Goal: Task Accomplishment & Management: Manage account settings

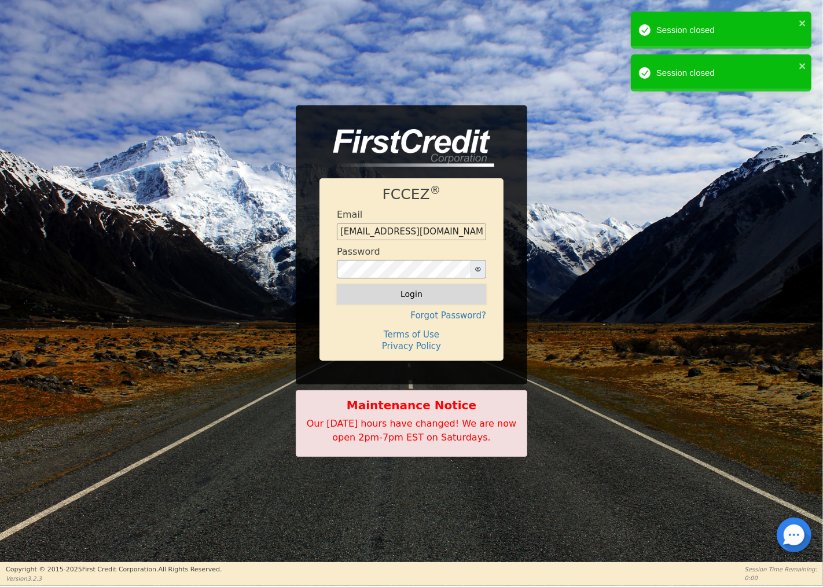
click at [411, 296] on button "Login" at bounding box center [411, 294] width 149 height 20
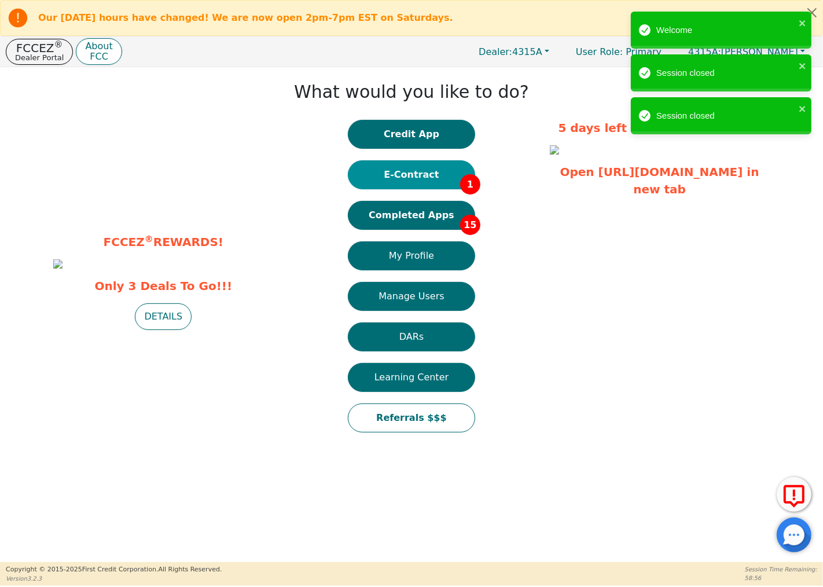
click at [444, 167] on button "E-Contract 1" at bounding box center [411, 174] width 127 height 29
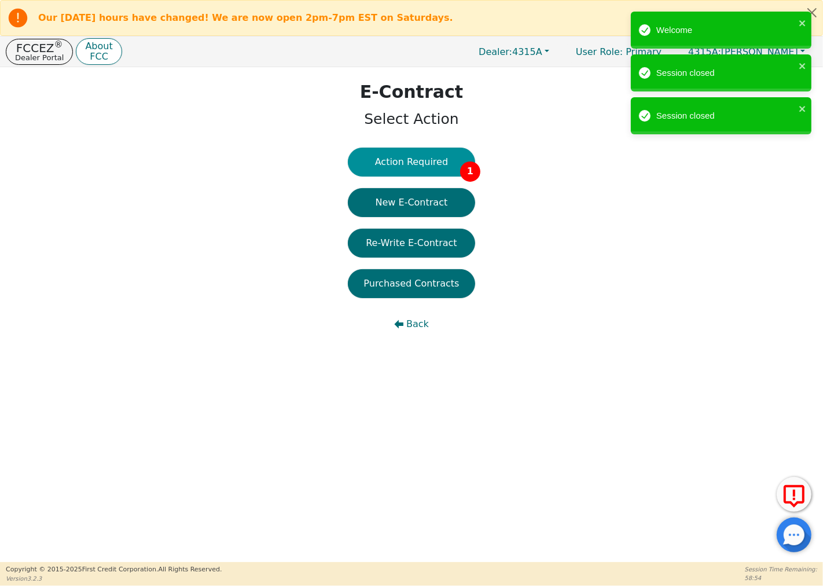
click at [452, 155] on button "Action Required 1" at bounding box center [411, 162] width 127 height 29
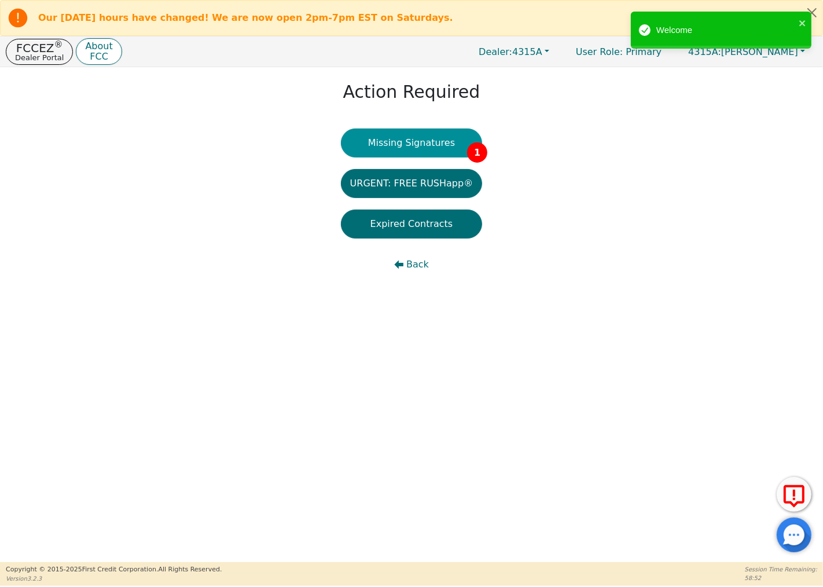
click at [437, 142] on button "Missing Signatures 1" at bounding box center [412, 143] width 142 height 29
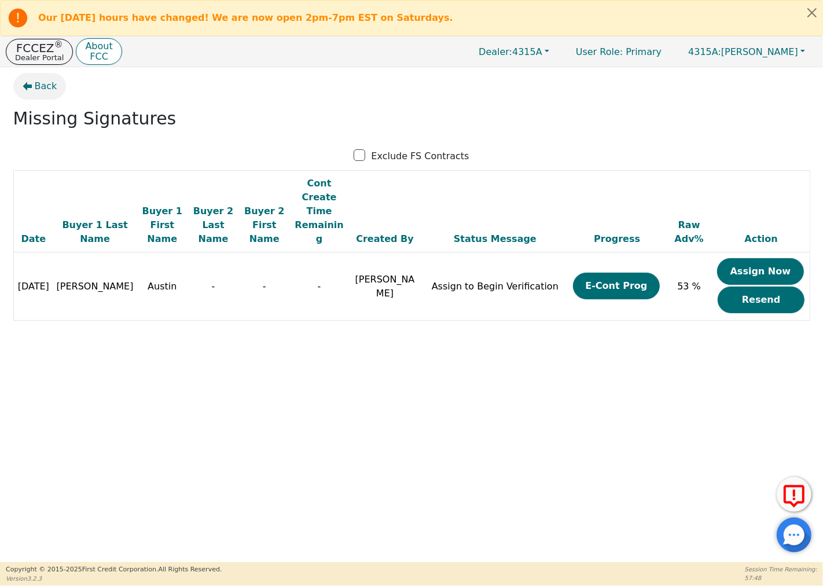
click at [35, 86] on span "Back" at bounding box center [46, 86] width 23 height 14
click at [31, 83] on icon "button" at bounding box center [27, 86] width 9 height 9
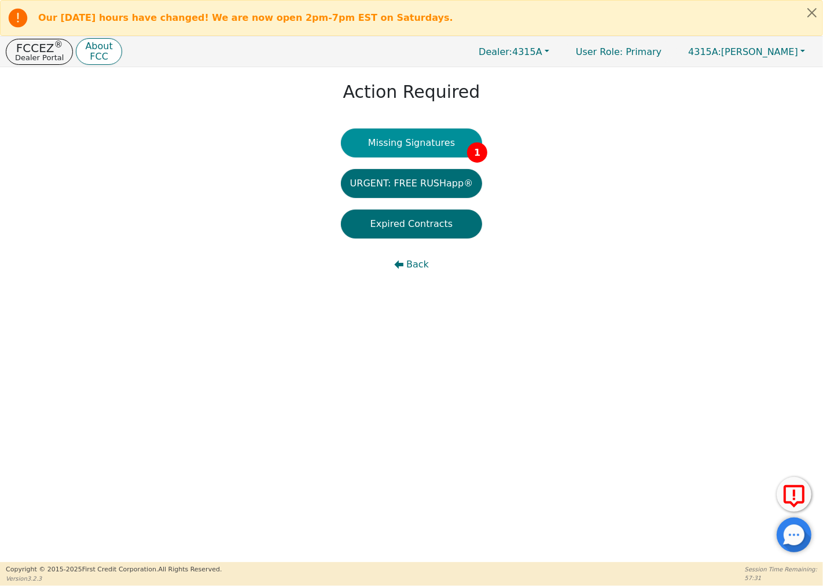
click at [438, 137] on button "Missing Signatures 1" at bounding box center [412, 143] width 142 height 29
